Goal: Information Seeking & Learning: Learn about a topic

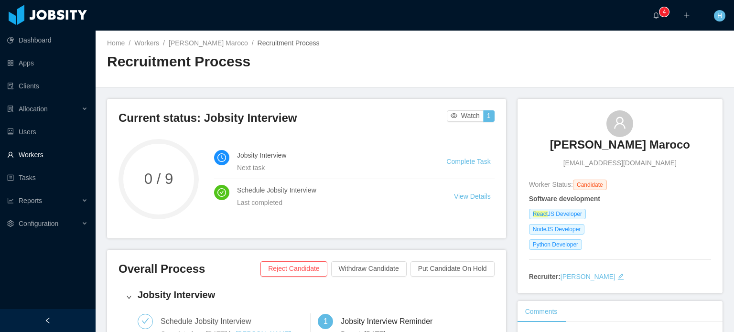
click at [36, 153] on link "Workers" at bounding box center [47, 154] width 81 height 19
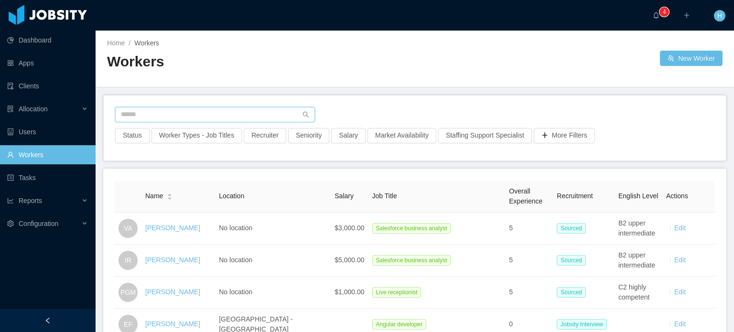
click at [222, 113] on input "text" at bounding box center [215, 114] width 200 height 15
paste input "**********"
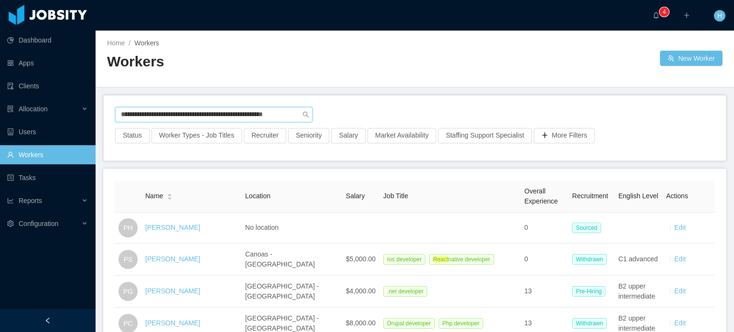
click at [195, 114] on input "**********" at bounding box center [213, 114] width 197 height 15
paste input "text"
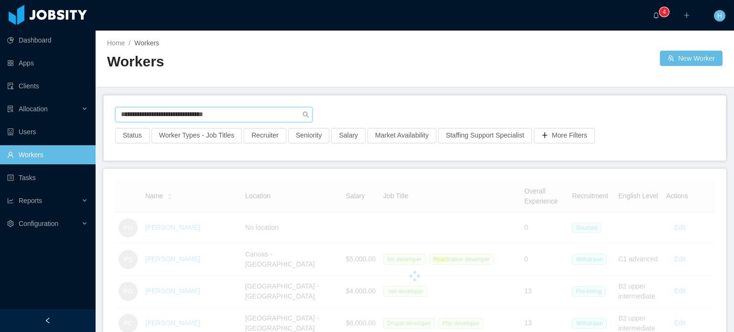
type input "**********"
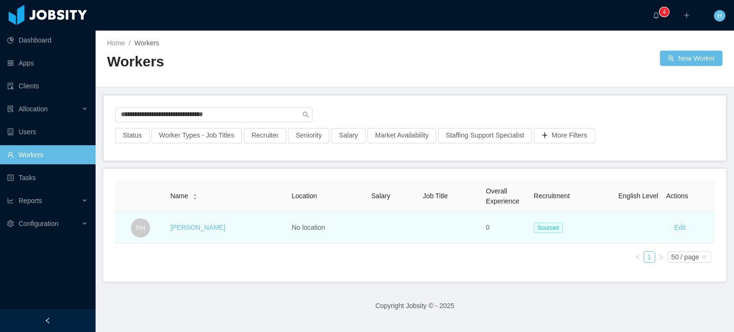
click at [204, 220] on td "[PERSON_NAME]" at bounding box center [226, 228] width 121 height 31
click at [203, 225] on link "[PERSON_NAME]" at bounding box center [197, 228] width 55 height 8
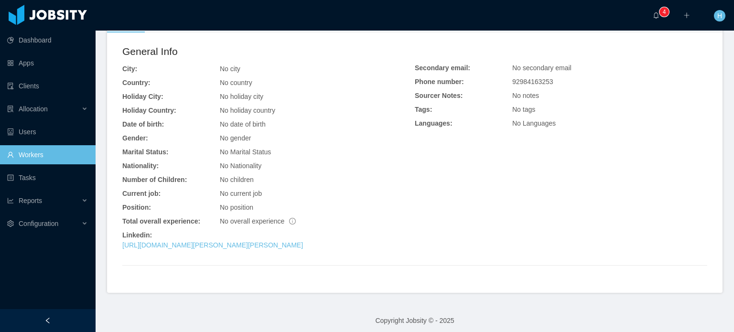
scroll to position [218, 0]
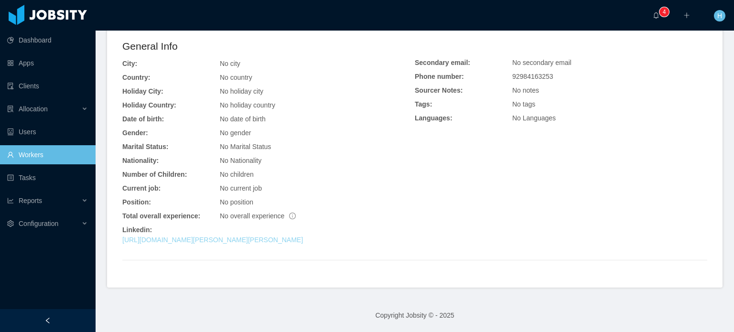
click at [300, 242] on link "[URL][DOMAIN_NAME][PERSON_NAME][PERSON_NAME]" at bounding box center [212, 240] width 181 height 8
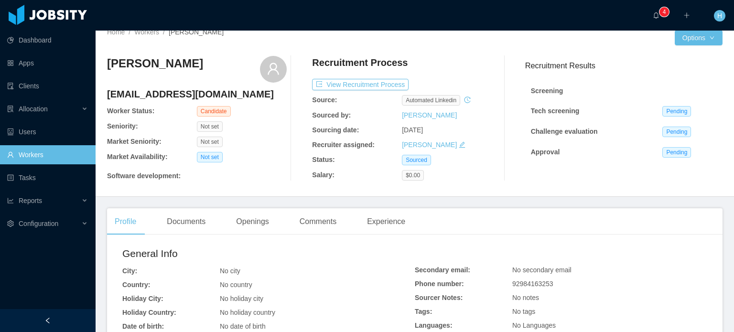
scroll to position [0, 0]
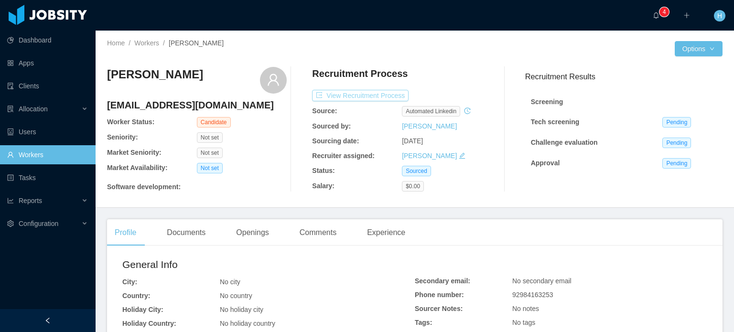
click at [353, 96] on button "View Recruitment Process" at bounding box center [360, 95] width 97 height 11
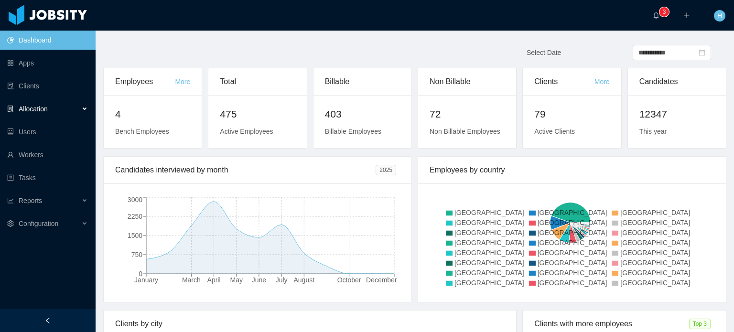
click at [52, 110] on div "Allocation" at bounding box center [48, 108] width 96 height 19
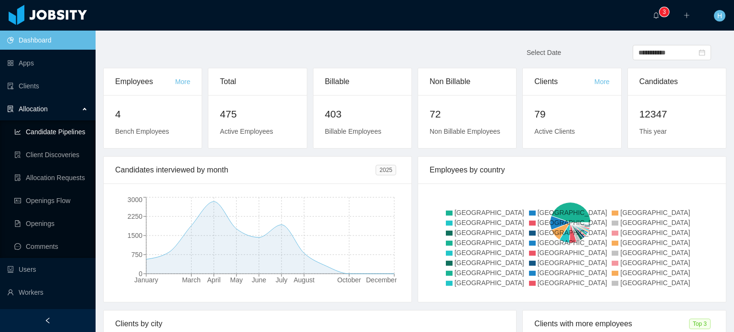
click at [55, 134] on link "Candidate Pipelines" at bounding box center [51, 131] width 74 height 19
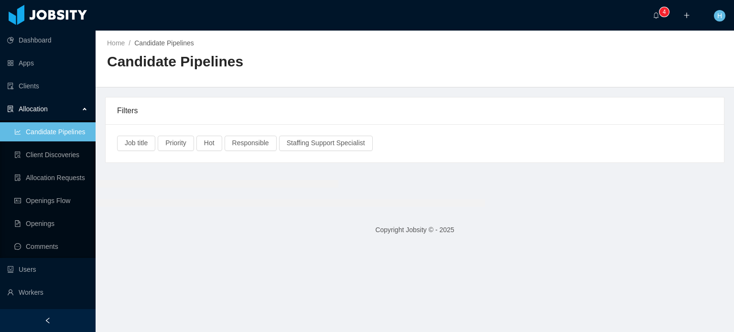
click at [688, 14] on icon "icon: plus" at bounding box center [686, 15] width 7 height 7
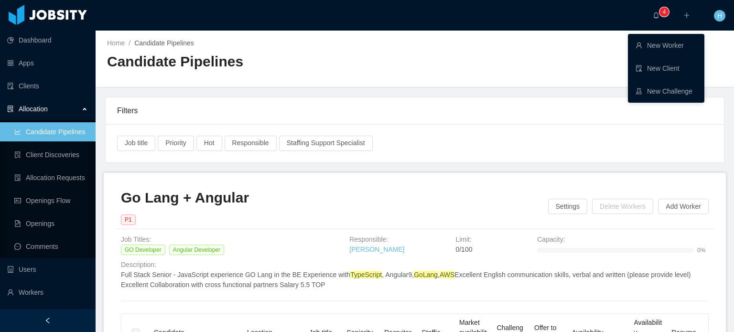
click at [531, 96] on main "Home / Candidate Pipelines / Candidate Pipelines Filters Job title Priority Hot…" at bounding box center [415, 182] width 639 height 302
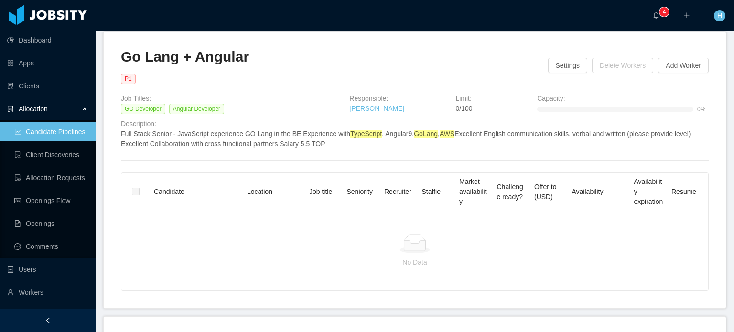
scroll to position [143, 0]
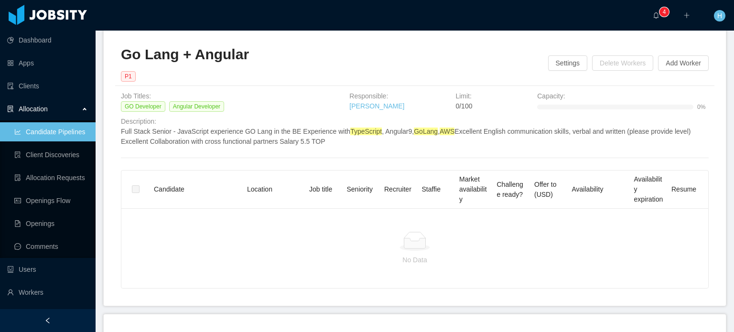
click at [186, 58] on h2 "Go Lang + Angular" at bounding box center [334, 55] width 427 height 20
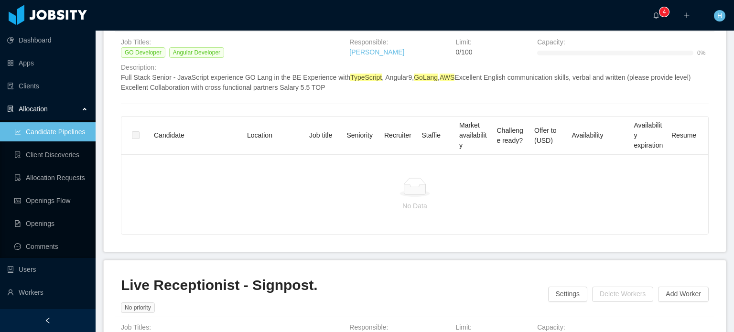
scroll to position [191, 0]
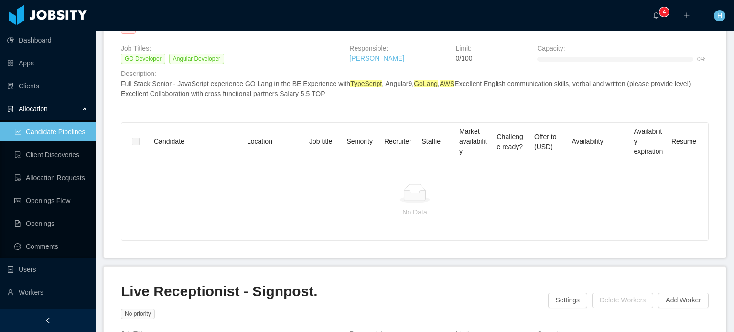
drag, startPoint x: 556, startPoint y: 177, endPoint x: 562, endPoint y: 173, distance: 6.5
click at [556, 176] on div "Candidate Location Job title Seniority Recruiter Staffie Market availability Ch…" at bounding box center [414, 182] width 587 height 118
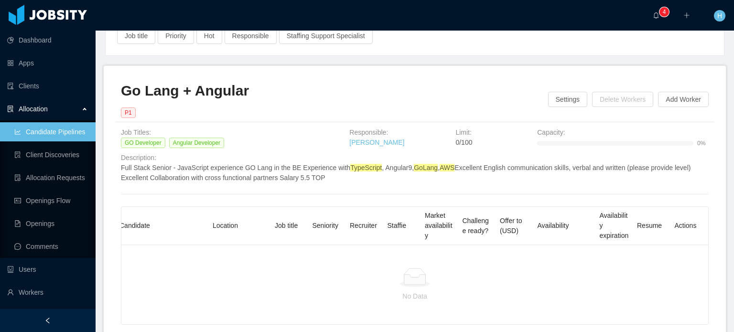
scroll to position [96, 0]
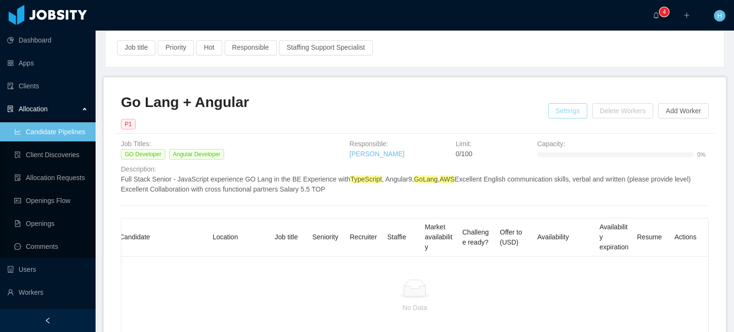
click at [578, 112] on button "Settings" at bounding box center [568, 110] width 40 height 15
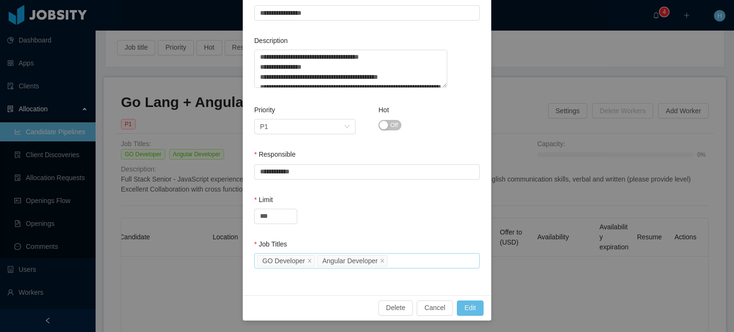
scroll to position [99, 0]
click at [595, 140] on div "**********" at bounding box center [367, 166] width 734 height 332
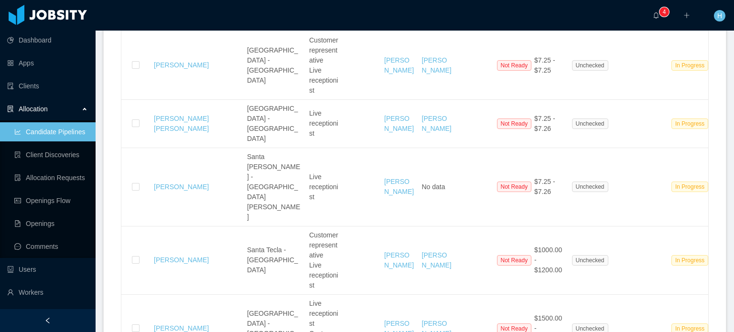
scroll to position [1195, 0]
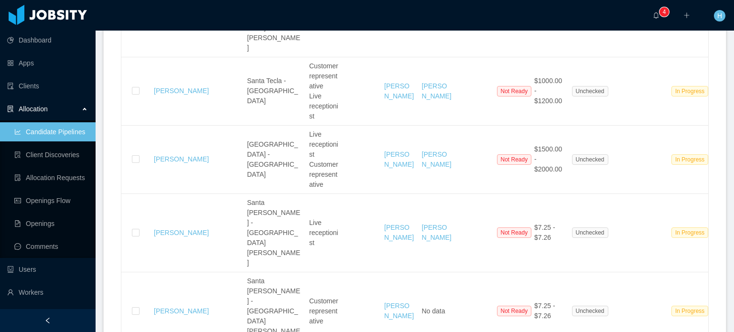
drag, startPoint x: 732, startPoint y: 125, endPoint x: 728, endPoint y: 141, distance: 16.7
click at [728, 141] on ah_el_jm_-matches-list at bounding box center [730, 166] width 10 height 332
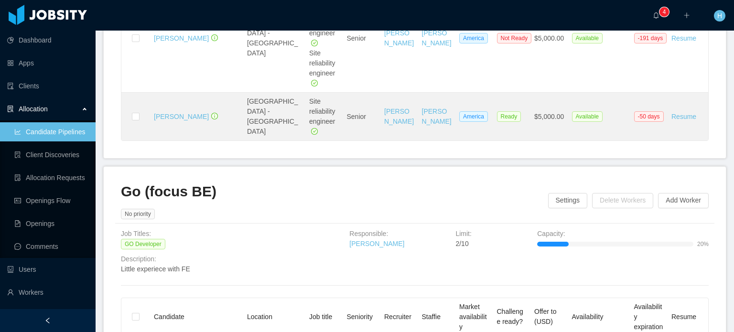
scroll to position [2832, 0]
drag, startPoint x: 365, startPoint y: 227, endPoint x: 376, endPoint y: 227, distance: 10.5
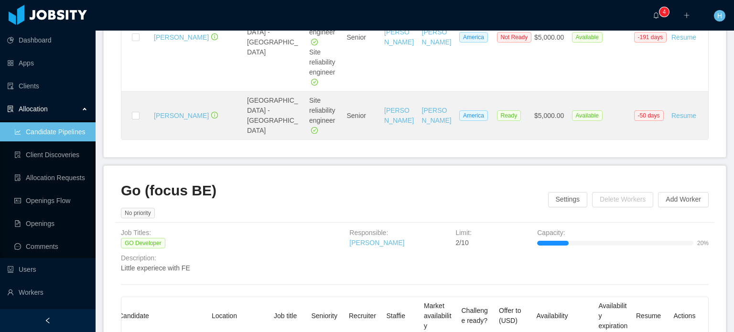
scroll to position [0, 0]
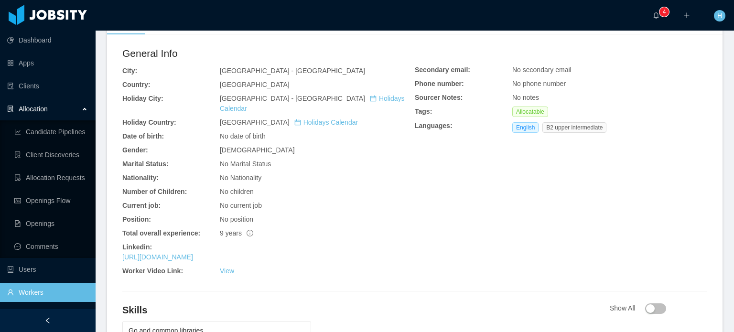
scroll to position [287, 0]
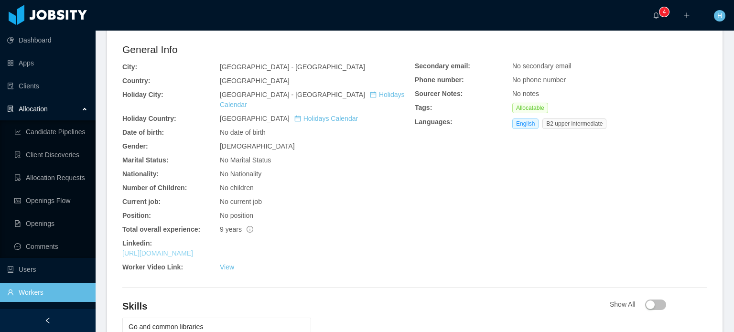
click at [193, 249] on link "https://www.linkedin.com/in/felipepsduarte" at bounding box center [157, 253] width 71 height 8
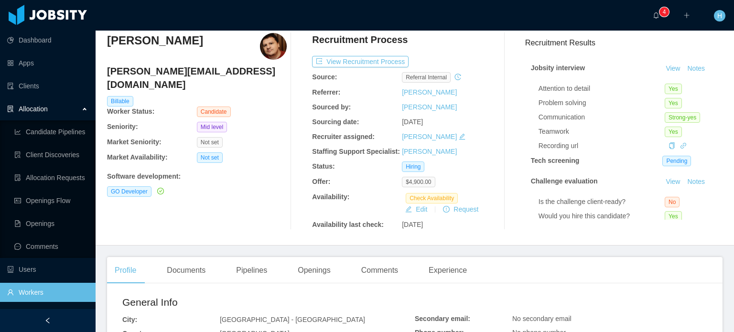
scroll to position [0, 0]
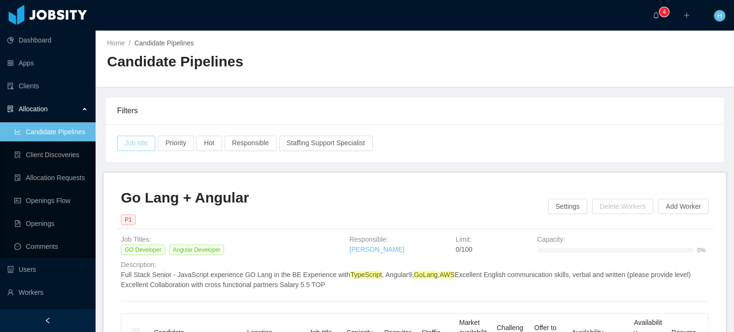
click at [144, 144] on button "Job title" at bounding box center [136, 143] width 38 height 15
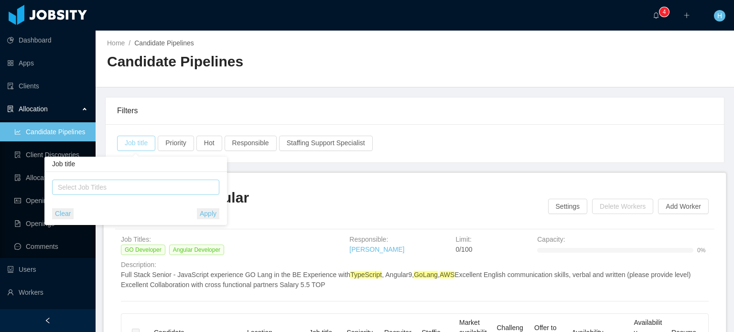
click at [131, 183] on div "Select Job Titles" at bounding box center [134, 188] width 152 height 10
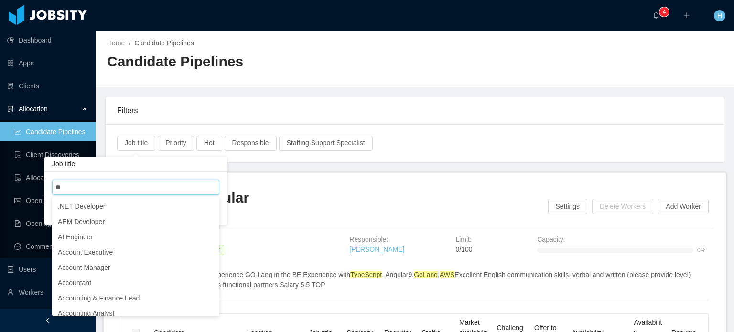
type input "**"
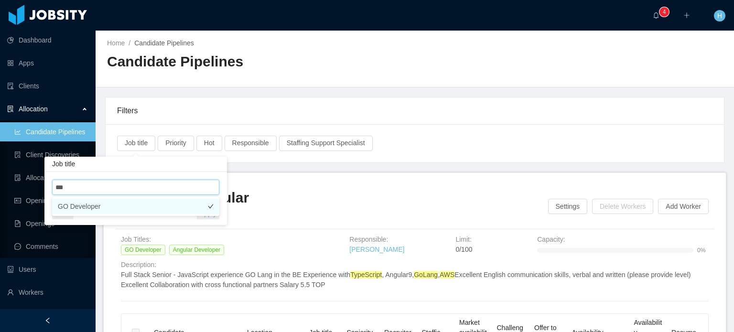
click at [119, 206] on li "GO Developer" at bounding box center [135, 206] width 167 height 15
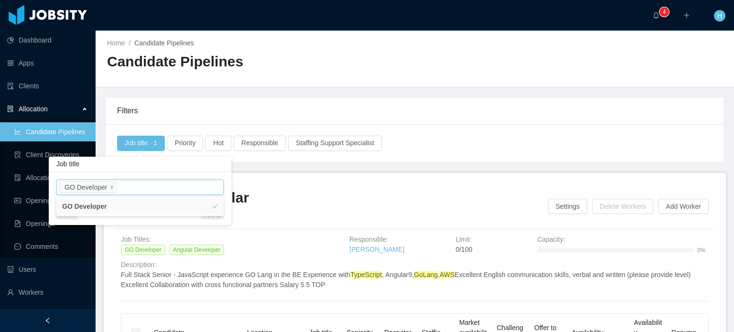
click at [314, 101] on div "Filters" at bounding box center [415, 110] width 596 height 27
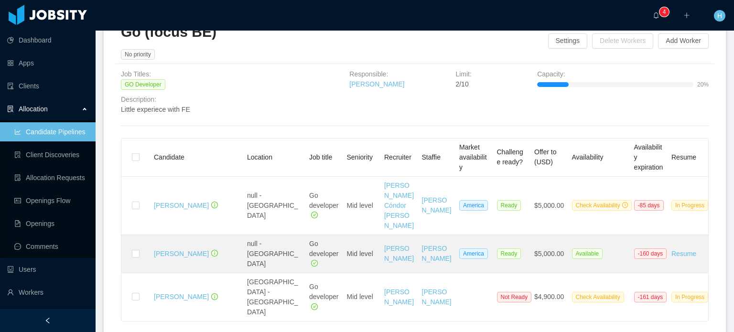
scroll to position [481, 0]
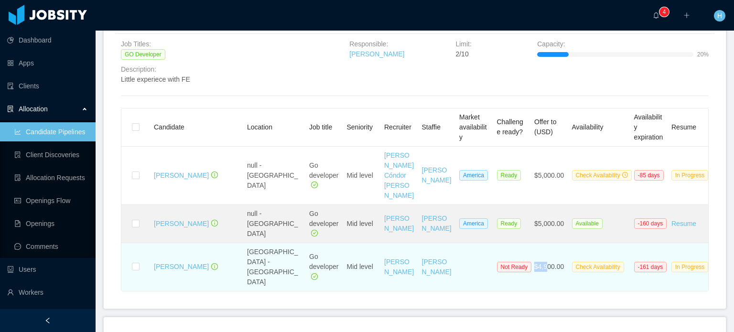
drag, startPoint x: 532, startPoint y: 285, endPoint x: 547, endPoint y: 284, distance: 15.3
click at [547, 284] on td "$4,900.00" at bounding box center [550, 267] width 38 height 48
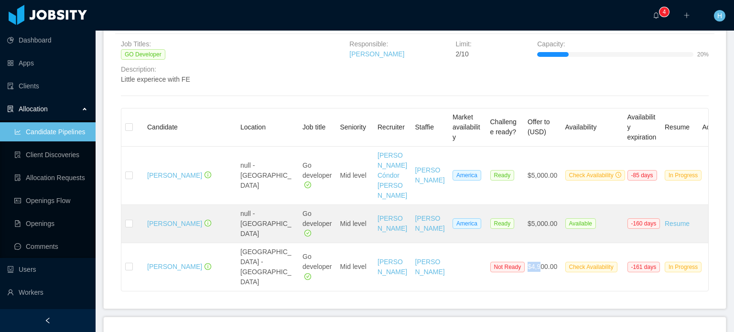
scroll to position [0, 0]
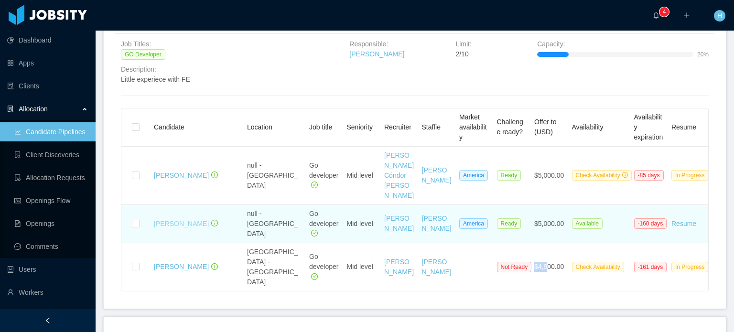
click at [199, 227] on link "Ronald Rodriguez" at bounding box center [181, 224] width 55 height 8
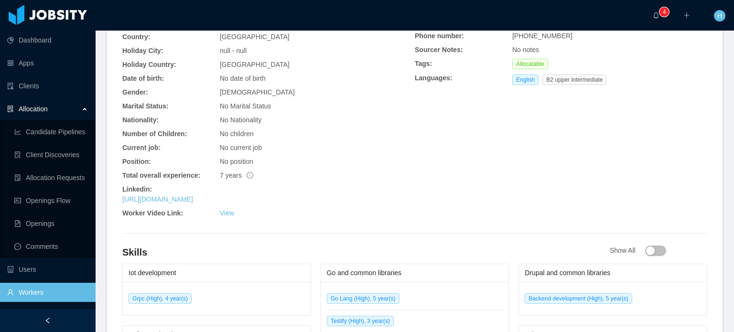
scroll to position [320, 0]
click at [193, 200] on link "https://www.linkedin.com/in/rodruizronald" at bounding box center [157, 200] width 71 height 8
